Goal: Check status

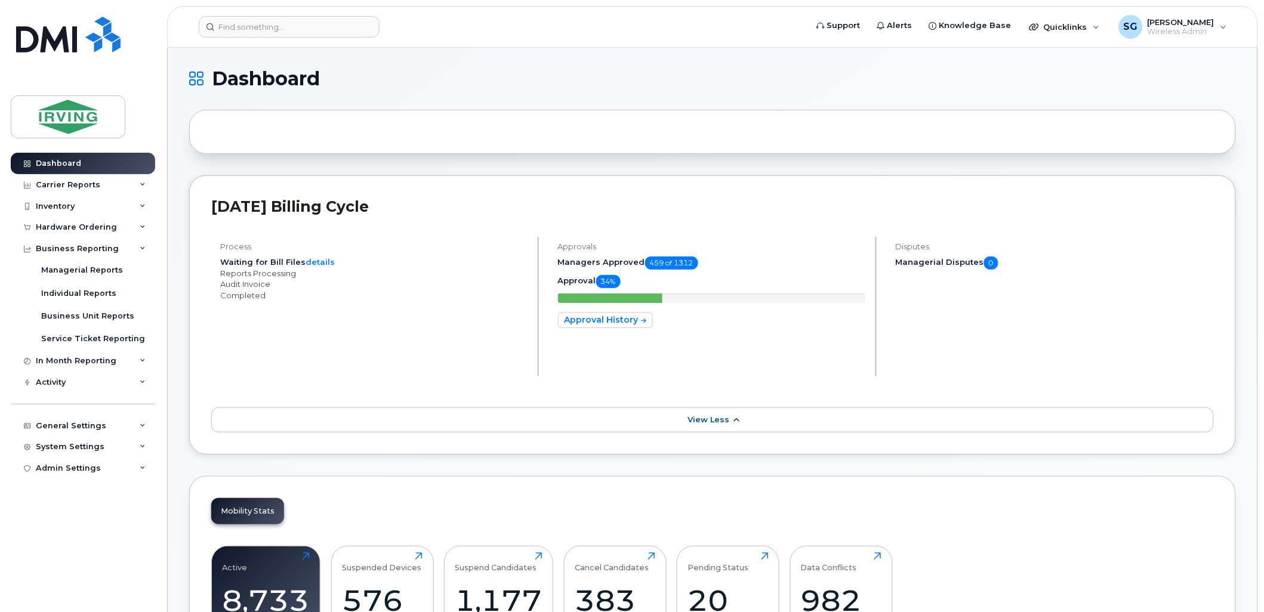
click at [734, 426] on span at bounding box center [737, 420] width 10 height 11
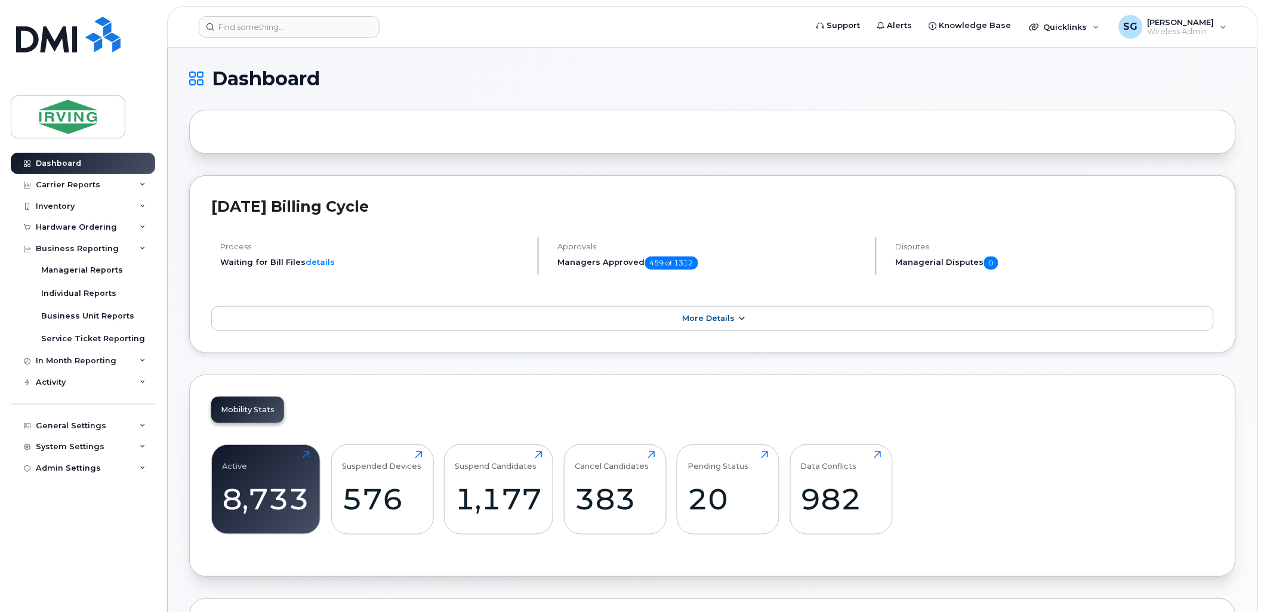
click at [722, 313] on link "More Details" at bounding box center [712, 318] width 1003 height 25
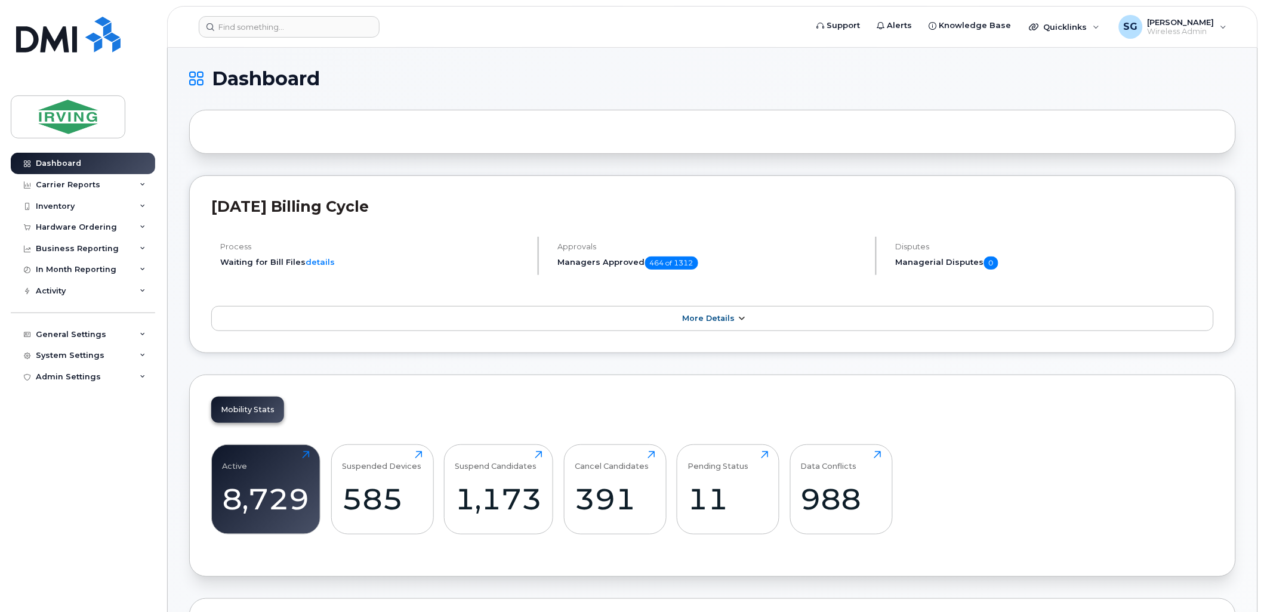
click at [643, 326] on link "More Details" at bounding box center [712, 318] width 1003 height 25
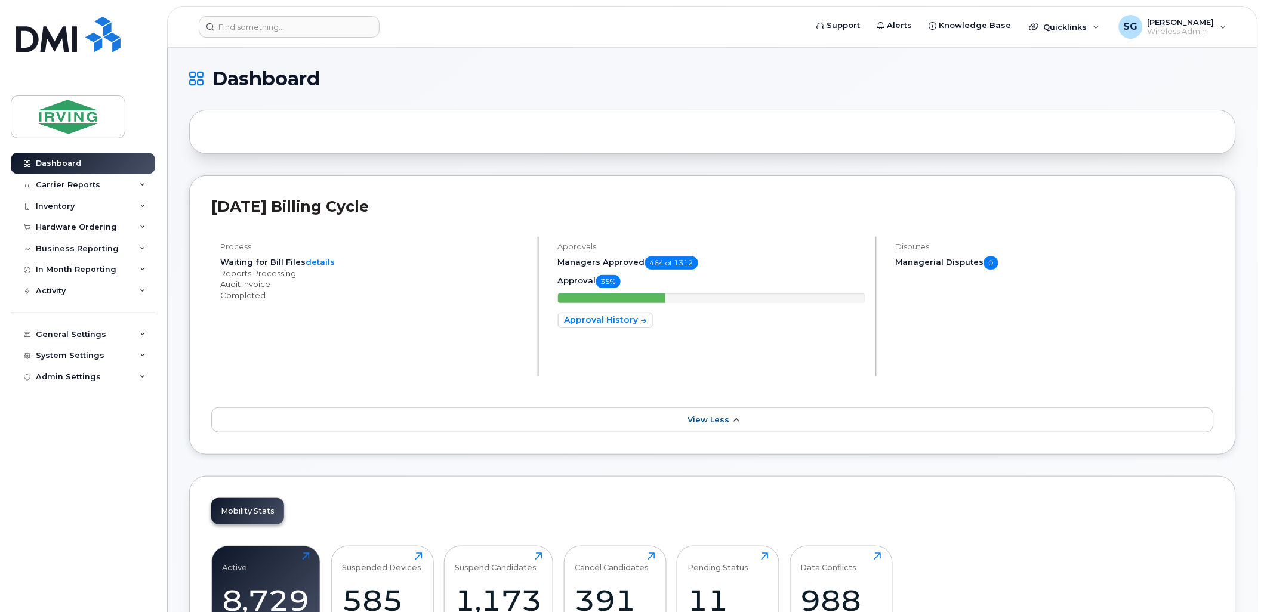
click at [690, 428] on link "View Less" at bounding box center [712, 420] width 1003 height 25
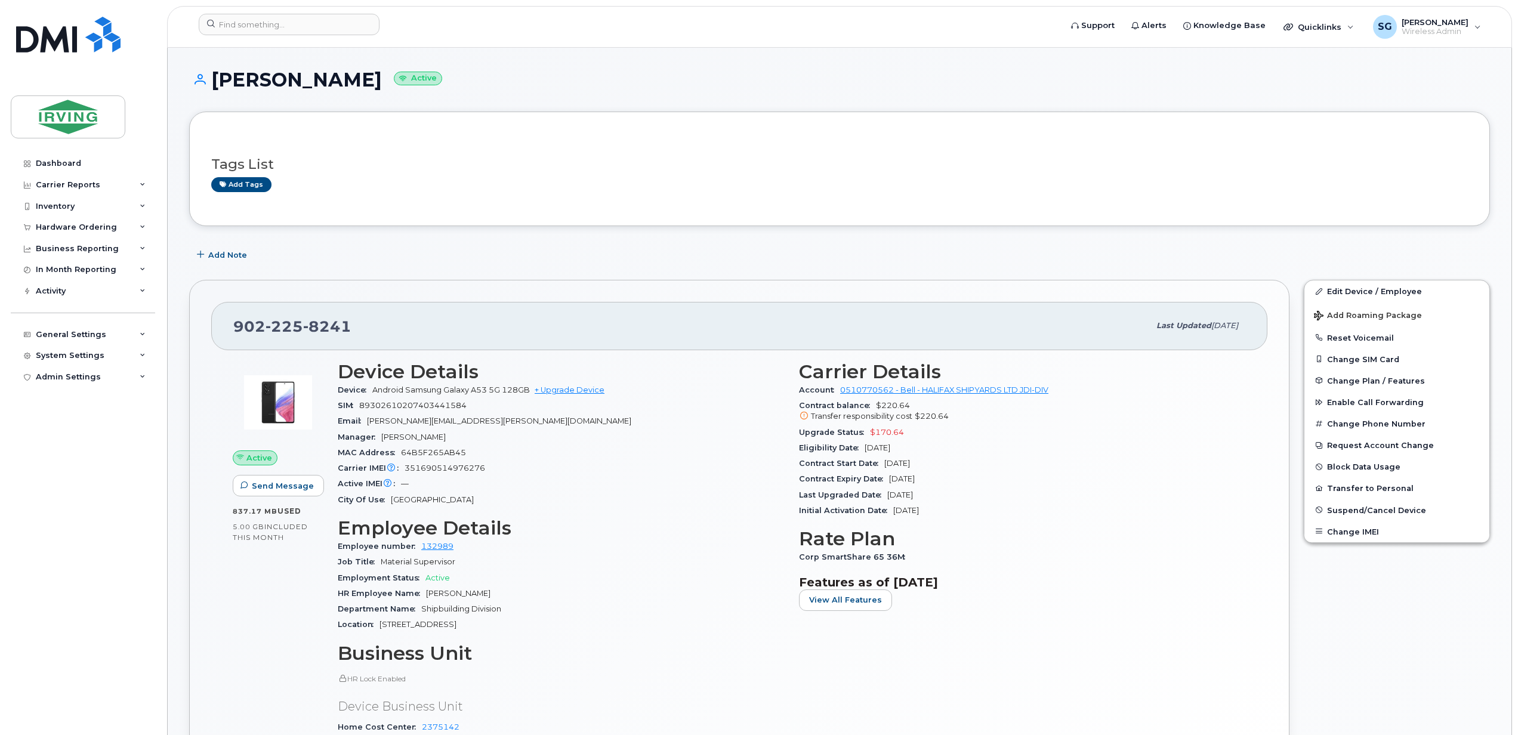
scroll to position [1610, 0]
